Goal: Task Accomplishment & Management: Manage account settings

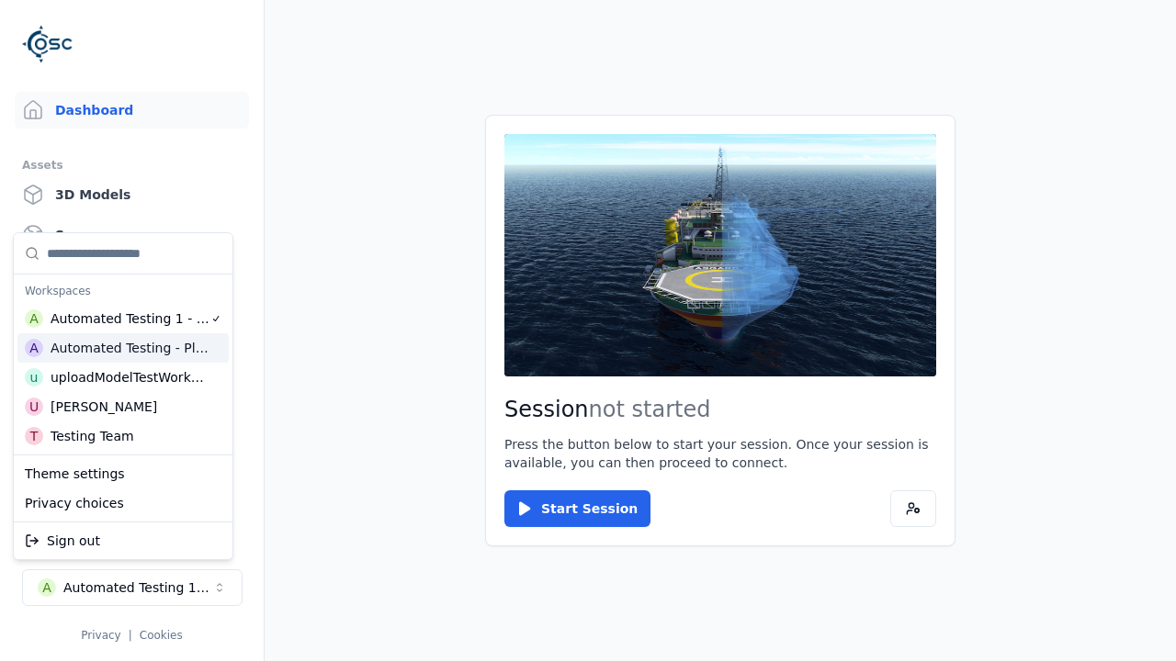
click at [123, 348] on div "Automated Testing - Playwright" at bounding box center [130, 348] width 159 height 18
click at [588, 331] on html "Support Dashboard Assets 3D Models Scenes Datasets Recordings Support Documenta…" at bounding box center [588, 330] width 1176 height 661
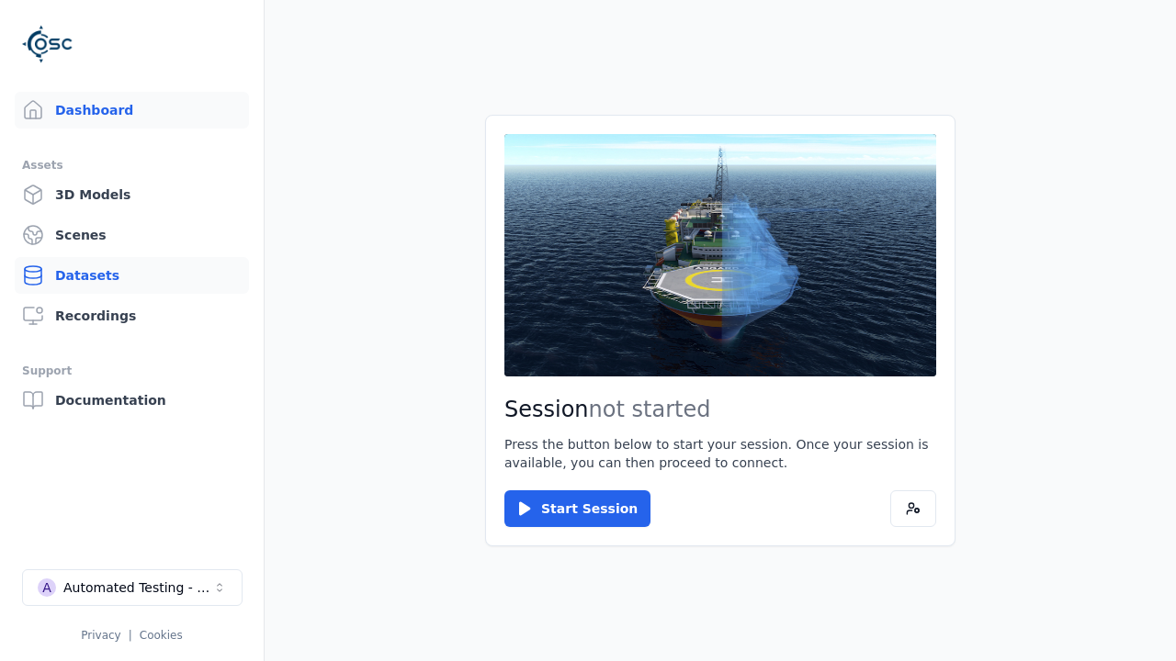
click at [131, 276] on link "Datasets" at bounding box center [132, 275] width 234 height 37
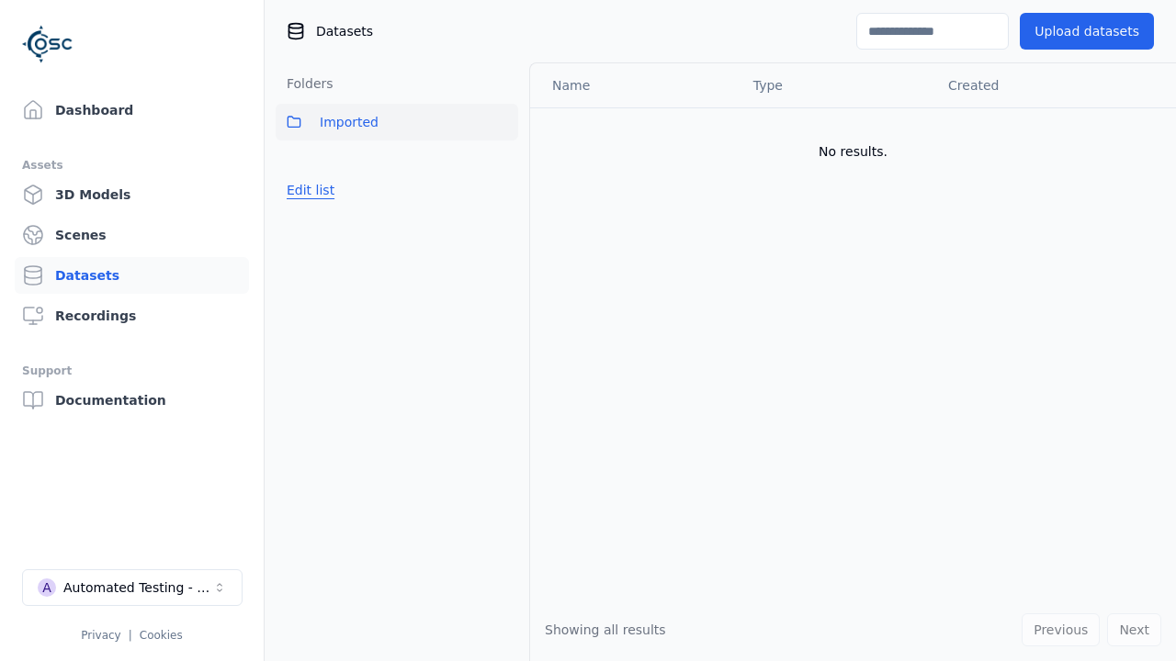
click at [307, 190] on button "Edit list" at bounding box center [311, 190] width 70 height 33
click at [322, 223] on button "Done editing" at bounding box center [328, 223] width 105 height 33
click at [131, 276] on link "Datasets" at bounding box center [132, 275] width 234 height 37
click at [307, 190] on button "Edit list" at bounding box center [311, 190] width 70 height 33
click at [323, 190] on link "Create folder" at bounding box center [329, 190] width 84 height 18
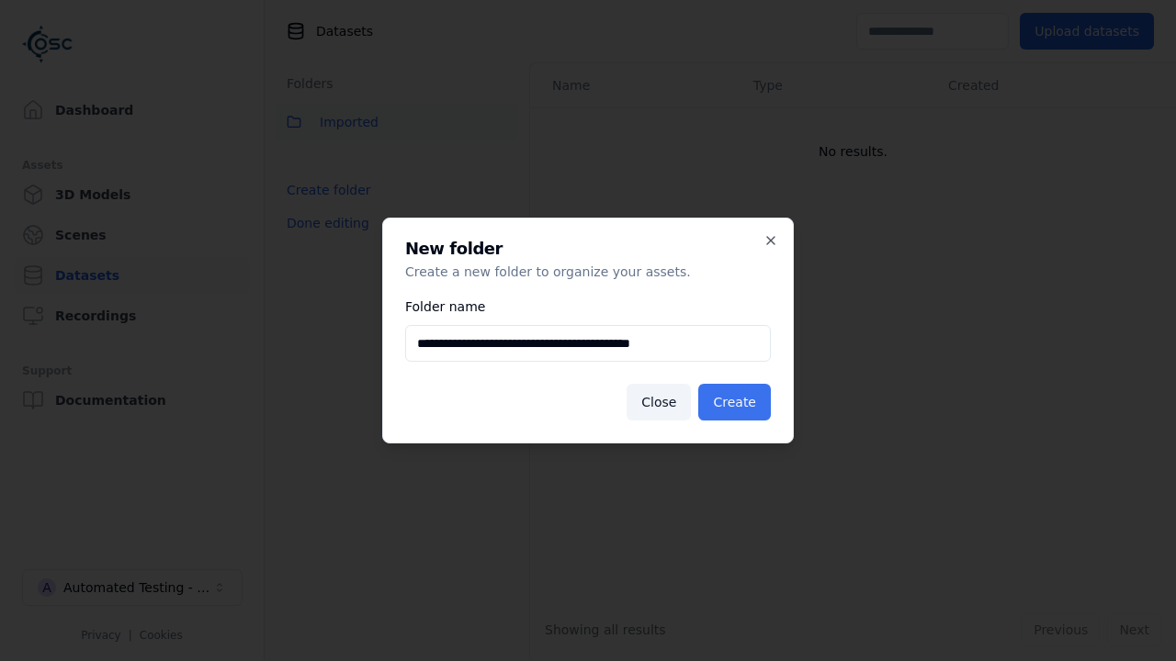
type input "**********"
click at [737, 402] on button "Create" at bounding box center [734, 402] width 73 height 37
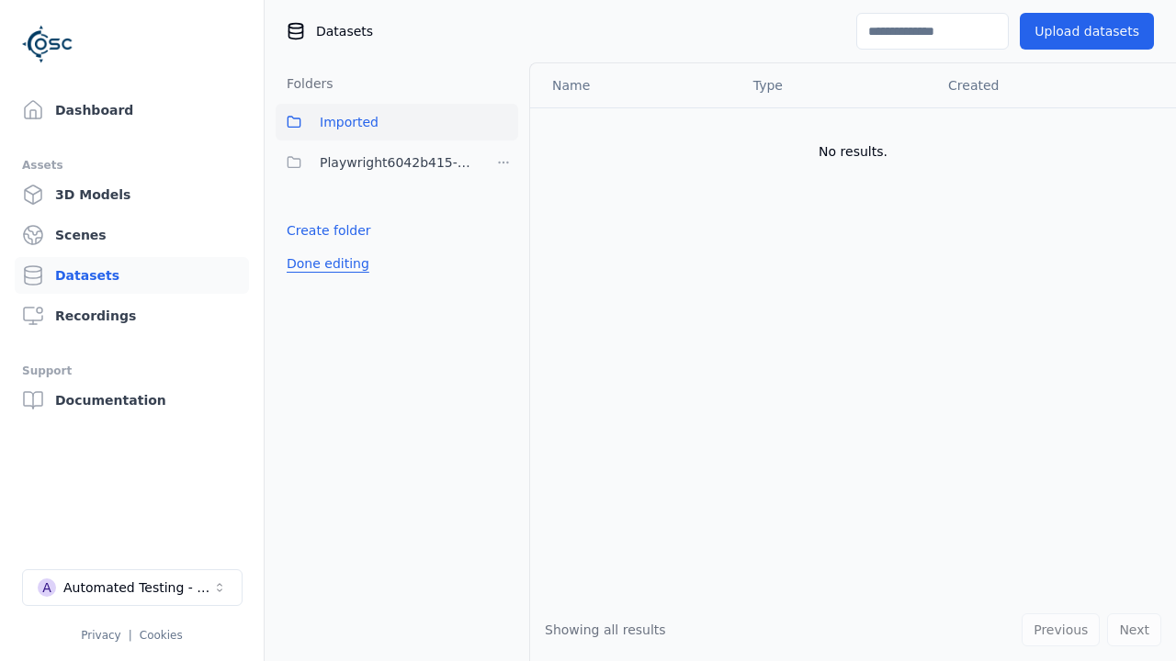
click at [322, 264] on button "Done editing" at bounding box center [328, 263] width 105 height 33
click at [307, 231] on button "Edit list" at bounding box center [311, 230] width 70 height 33
click at [503, 163] on html "Support Dashboard Assets 3D Models Scenes Datasets Recordings Support Documenta…" at bounding box center [588, 330] width 1176 height 661
click at [588, 331] on html "Support Dashboard Assets 3D Models Scenes Datasets Recordings Support Documenta…" at bounding box center [588, 330] width 1176 height 661
click at [322, 264] on button "Done editing" at bounding box center [328, 263] width 105 height 33
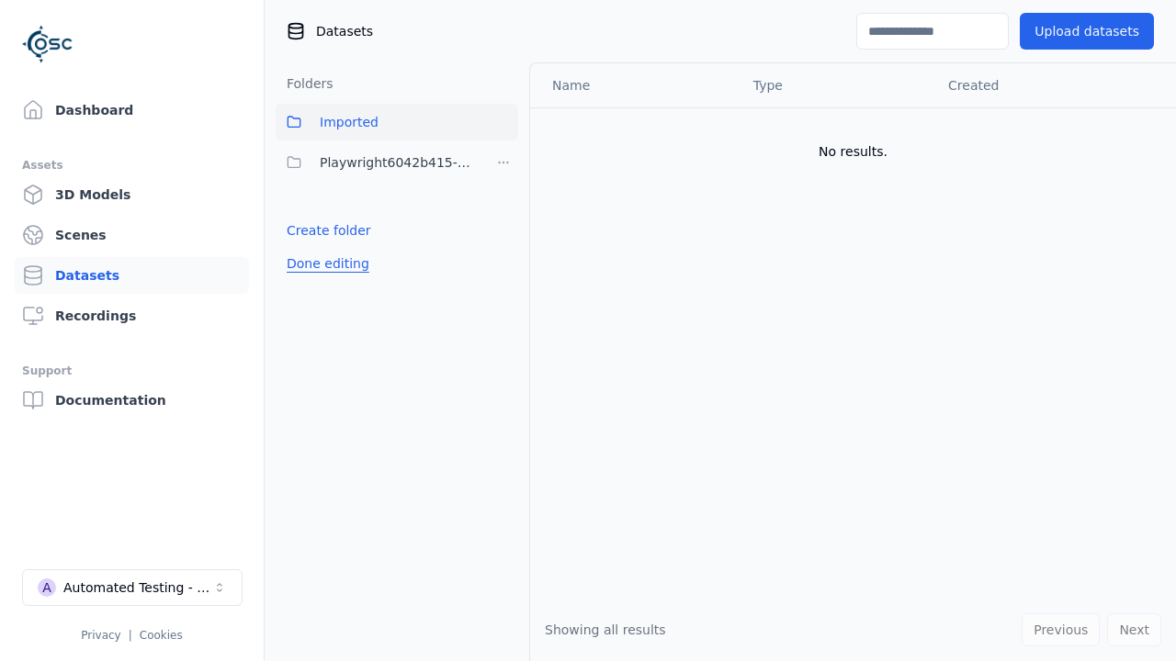
click at [307, 247] on button "Done editing" at bounding box center [328, 263] width 105 height 33
click at [503, 163] on html "Support Dashboard Assets 3D Models Scenes Datasets Recordings Support Documenta…" at bounding box center [588, 330] width 1176 height 661
